Goal: Book appointment/travel/reservation

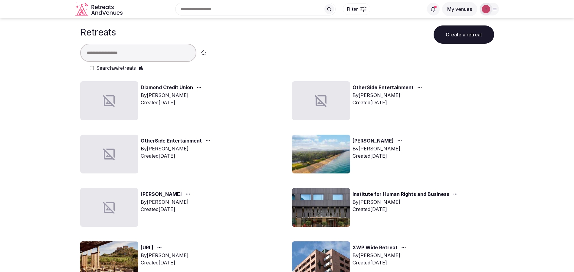
click at [131, 52] on input "text" at bounding box center [138, 53] width 116 height 18
type input "****"
click at [117, 55] on input "****" at bounding box center [138, 53] width 116 height 18
drag, startPoint x: 112, startPoint y: 53, endPoint x: 0, endPoint y: 56, distance: 112.1
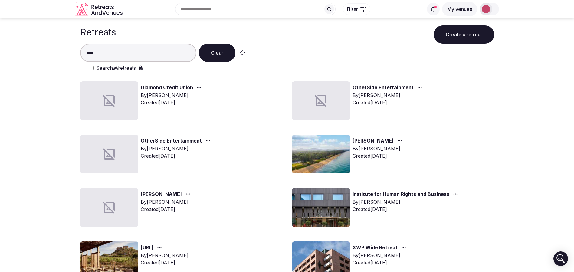
type input "****"
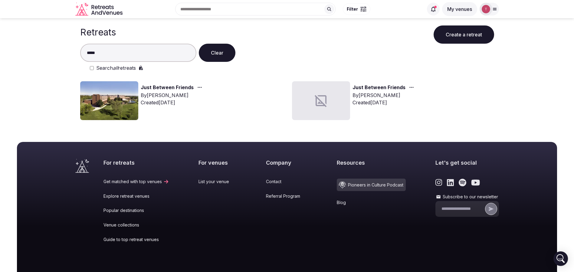
click at [119, 50] on input "****" at bounding box center [138, 53] width 116 height 18
click at [123, 94] on img at bounding box center [109, 100] width 58 height 39
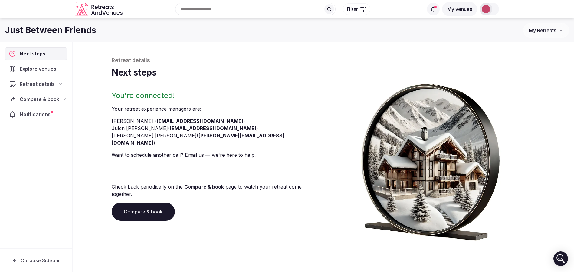
click at [152, 202] on link "Compare & book" at bounding box center [143, 211] width 63 height 18
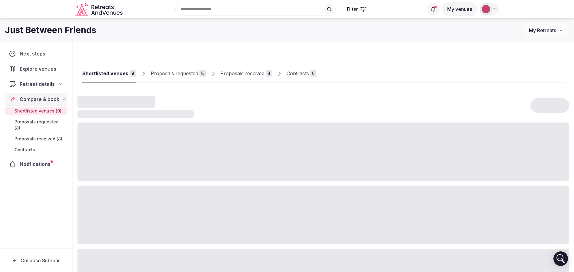
click at [243, 71] on div "Proposals received" at bounding box center [242, 73] width 44 height 7
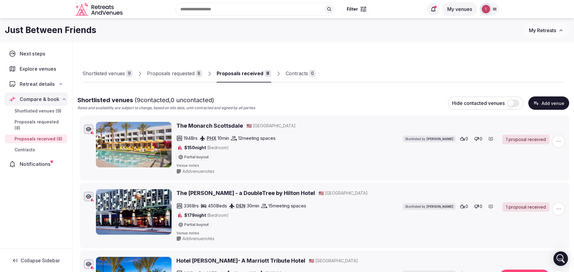
click at [292, 71] on div "Contracts" at bounding box center [297, 73] width 22 height 7
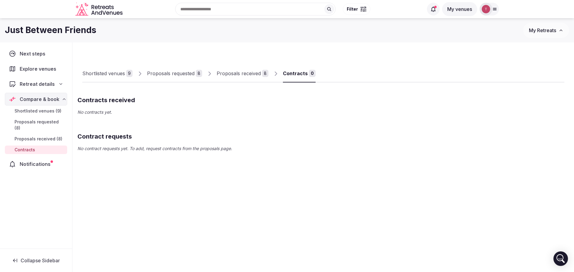
click at [240, 75] on div "Proposals received" at bounding box center [239, 73] width 44 height 7
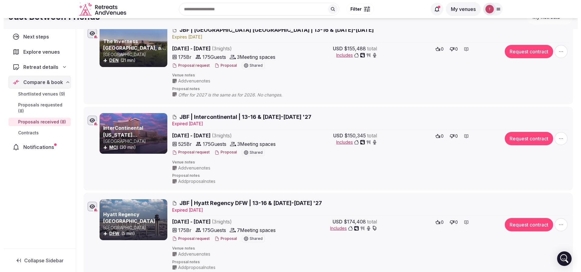
scroll to position [45, 0]
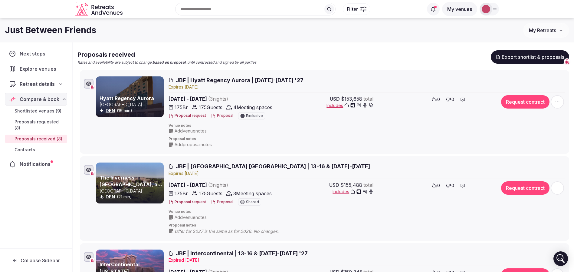
click at [224, 117] on button "Proposal" at bounding box center [222, 115] width 22 height 5
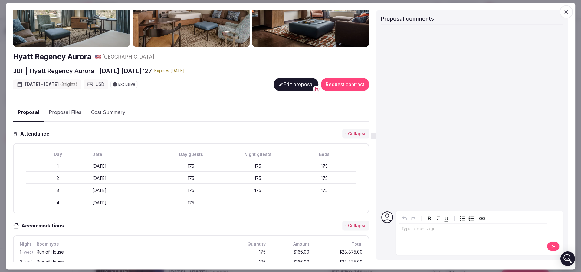
drag, startPoint x: 91, startPoint y: 203, endPoint x: 131, endPoint y: 202, distance: 40.3
click at [131, 202] on div "Saturday January 16th" at bounding box center [124, 203] width 64 height 6
drag, startPoint x: 103, startPoint y: 164, endPoint x: 141, endPoint y: 200, distance: 52.5
click at [141, 200] on div "Day Date Day guests Night guests Beds 1 Wednesday January 13th 175 175 175 2 Th…" at bounding box center [190, 178] width 345 height 59
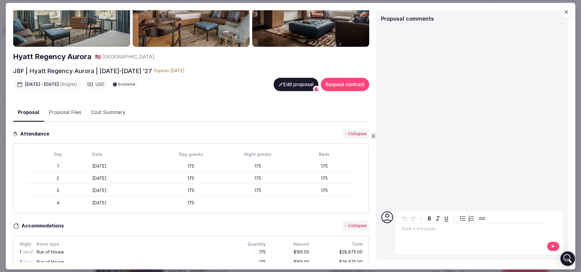
click at [141, 200] on div "Saturday January 16th" at bounding box center [124, 203] width 64 height 6
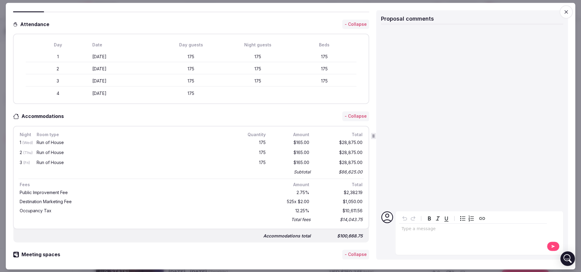
scroll to position [136, 0]
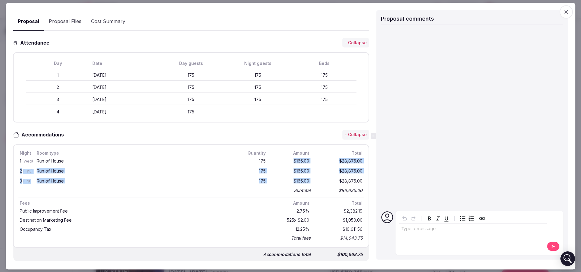
drag, startPoint x: 284, startPoint y: 158, endPoint x: 309, endPoint y: 180, distance: 33.7
click at [309, 180] on div "1 (Wed) Run of House 175 $165.00 $28,875.00 2 (Thu) Run of House 175 $165.00 $2…" at bounding box center [190, 175] width 345 height 38
click at [316, 180] on div "$28,875.00" at bounding box center [340, 181] width 48 height 8
